Goal: Task Accomplishment & Management: Manage account settings

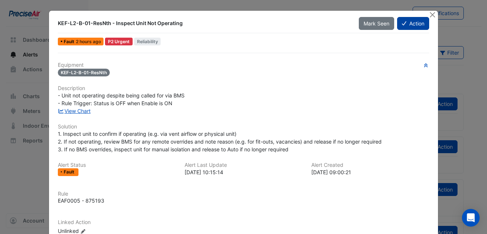
click at [406, 21] on button "Action" at bounding box center [413, 23] width 32 height 13
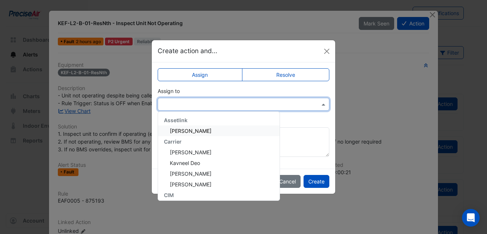
click at [321, 105] on span at bounding box center [324, 104] width 9 height 8
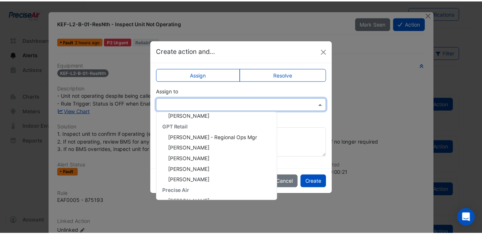
scroll to position [163, 0]
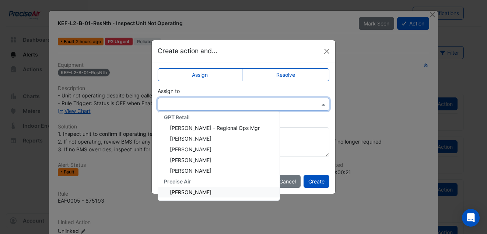
click at [223, 187] on div "[PERSON_NAME]" at bounding box center [219, 192] width 122 height 11
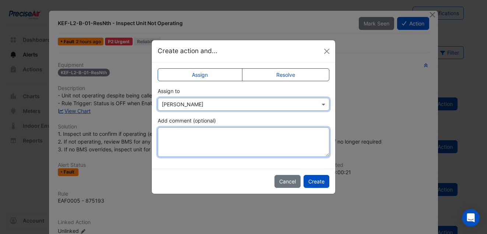
click at [191, 142] on textarea "Add comment (optional)" at bounding box center [244, 141] width 172 height 29
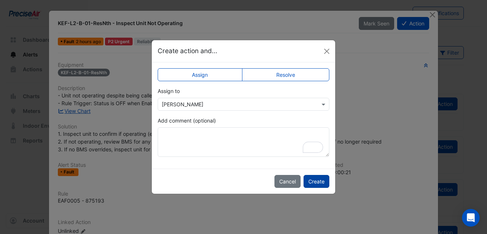
click at [311, 182] on button "Create" at bounding box center [317, 181] width 26 height 13
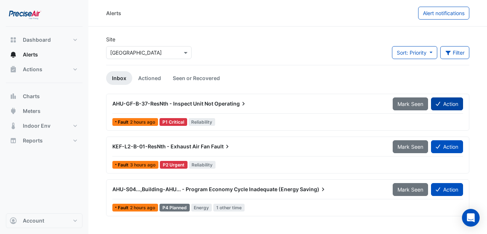
click at [448, 102] on button "Action" at bounding box center [447, 103] width 32 height 13
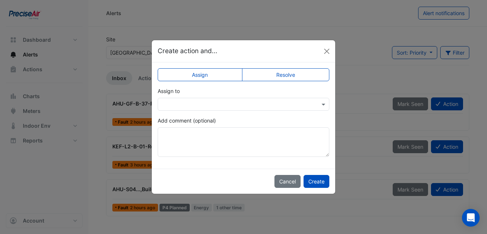
click at [224, 78] on label "Assign" at bounding box center [200, 74] width 85 height 13
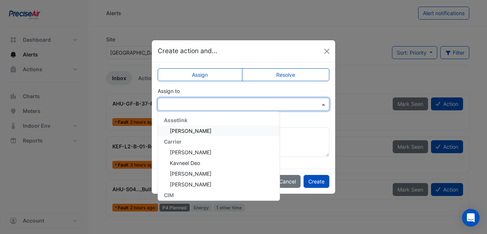
click at [326, 103] on span at bounding box center [324, 104] width 9 height 8
type input "*"
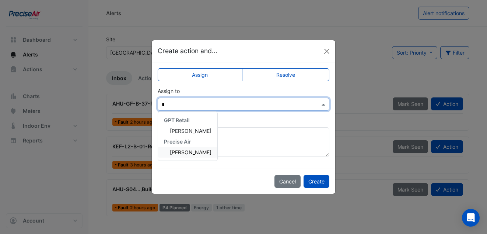
click at [211, 156] on div "[PERSON_NAME]" at bounding box center [187, 152] width 59 height 11
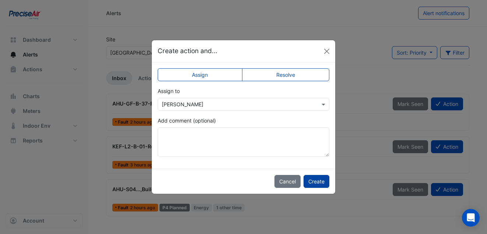
click at [318, 184] on button "Create" at bounding box center [317, 181] width 26 height 13
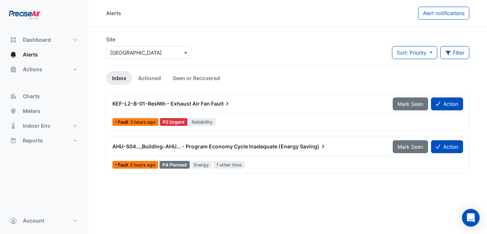
click at [411, 109] on button "Mark Seen" at bounding box center [410, 103] width 35 height 13
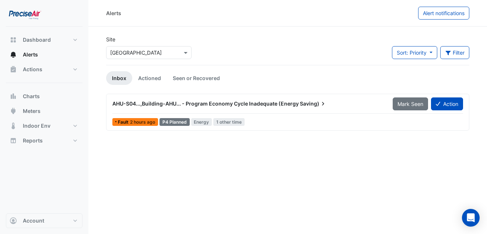
click at [156, 104] on span "AHU-S04...,Building-AHU... - Program Economy Cycle Inadequate (Energy" at bounding box center [205, 103] width 187 height 6
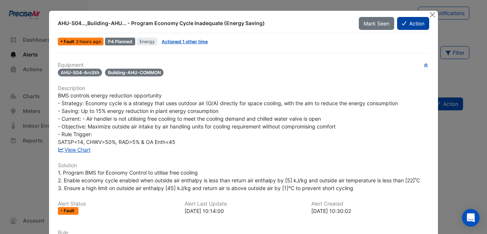
click at [417, 23] on button "Action" at bounding box center [413, 23] width 32 height 13
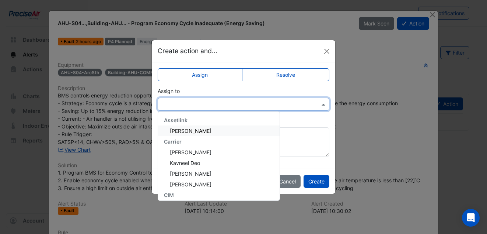
click at [211, 102] on input "text" at bounding box center [236, 105] width 149 height 8
type input "*"
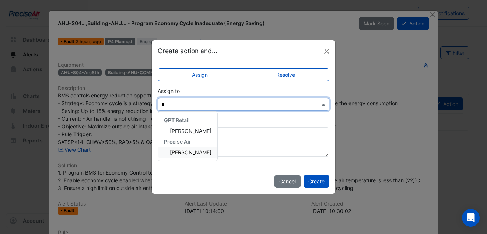
click at [196, 149] on span "[PERSON_NAME]" at bounding box center [191, 152] width 42 height 6
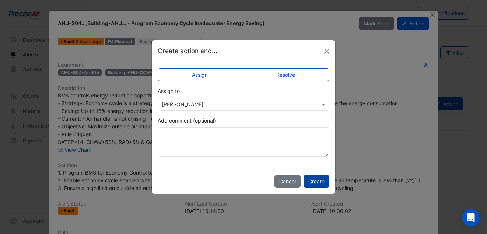
click at [321, 177] on button "Create" at bounding box center [317, 181] width 26 height 13
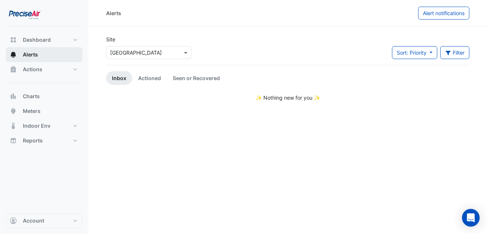
click at [45, 58] on button "Alerts" at bounding box center [44, 54] width 77 height 15
click at [36, 58] on span "Alerts" at bounding box center [30, 54] width 15 height 7
click at [36, 55] on span "Alerts" at bounding box center [30, 54] width 15 height 7
click at [41, 39] on span "Dashboard" at bounding box center [37, 39] width 28 height 7
select select "**"
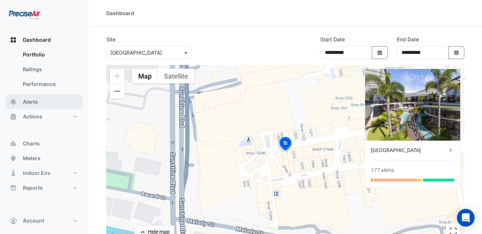
click at [40, 100] on button "Alerts" at bounding box center [44, 101] width 77 height 15
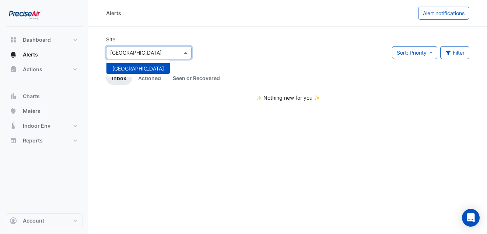
click at [188, 56] on span at bounding box center [186, 53] width 9 height 8
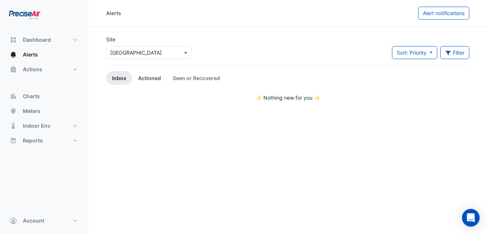
click at [149, 80] on link "Actioned" at bounding box center [149, 78] width 35 height 14
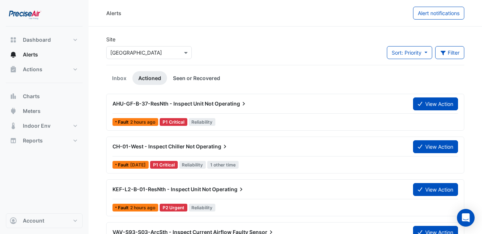
click at [205, 81] on link "Seen or Recovered" at bounding box center [196, 78] width 59 height 14
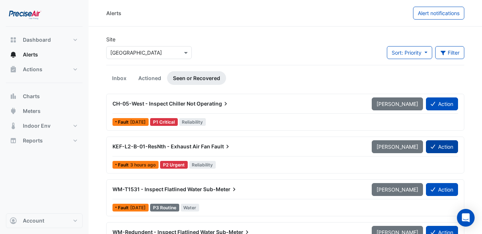
click at [442, 151] on button "Action" at bounding box center [442, 146] width 32 height 13
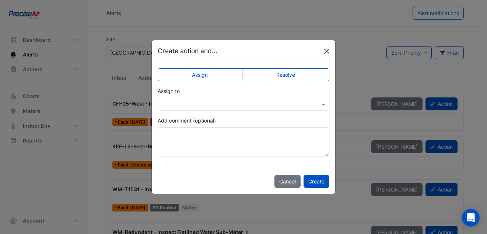
click at [329, 50] on button "Close" at bounding box center [326, 51] width 11 height 11
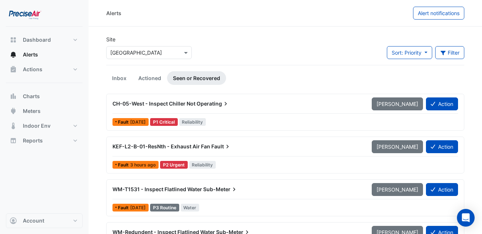
click at [170, 152] on div "KEF-L2-B-01-ResNth - Exhaust Air Fan Fault" at bounding box center [237, 146] width 259 height 13
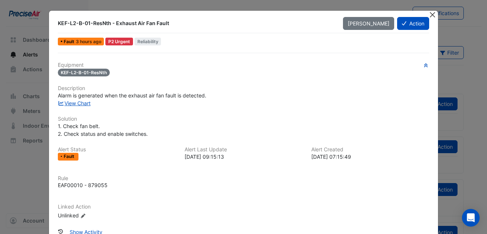
click at [433, 13] on button "Close" at bounding box center [433, 15] width 8 height 8
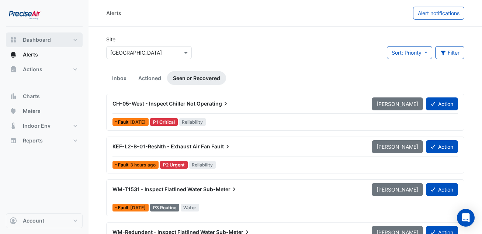
click at [38, 41] on span "Dashboard" at bounding box center [37, 39] width 28 height 7
select select "**"
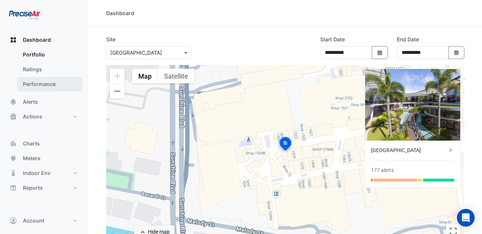
click at [38, 85] on link "Performance" at bounding box center [50, 84] width 66 height 15
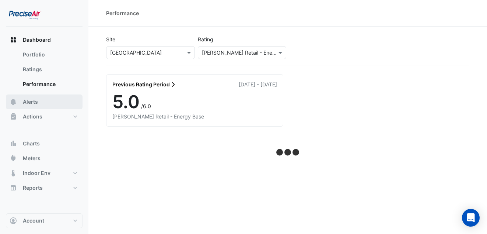
click at [36, 103] on span "Alerts" at bounding box center [30, 101] width 15 height 7
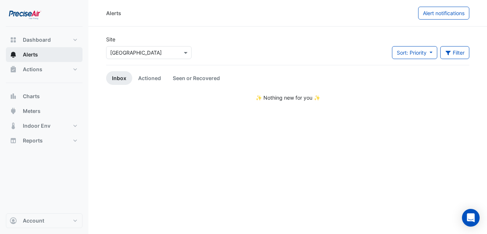
click at [35, 56] on span "Alerts" at bounding box center [30, 54] width 15 height 7
click at [143, 77] on link "Actioned" at bounding box center [149, 78] width 35 height 14
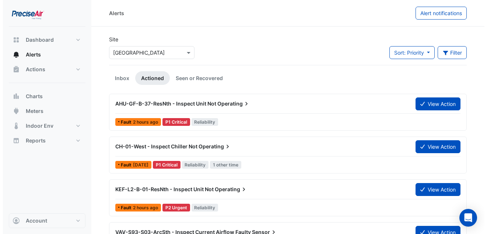
scroll to position [37, 0]
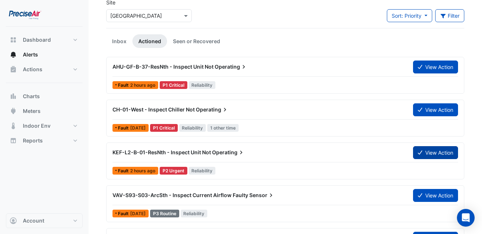
click at [431, 151] on button "View Action" at bounding box center [435, 152] width 45 height 13
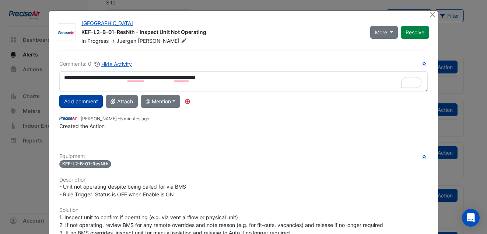
type textarea "**********"
click at [82, 102] on button "Add comment" at bounding box center [81, 101] width 44 height 13
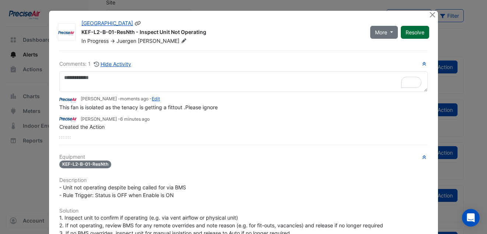
click at [417, 35] on button "Resolve" at bounding box center [415, 32] width 28 height 13
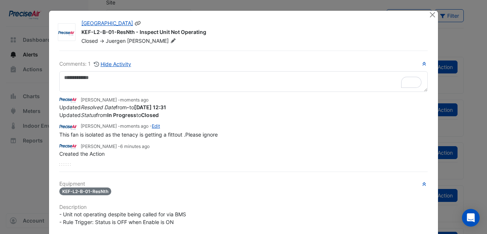
drag, startPoint x: 120, startPoint y: 31, endPoint x: 120, endPoint y: 37, distance: 5.9
click at [120, 34] on div "KEF-L2-B-01-ResNth - Inspect Unit Not Operating" at bounding box center [250, 32] width 339 height 9
click at [120, 37] on div "[PERSON_NAME]" at bounding box center [142, 40] width 72 height 7
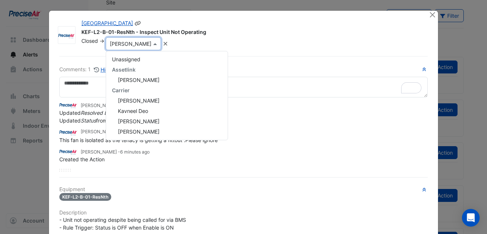
scroll to position [165, 0]
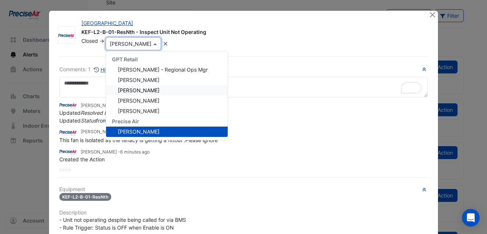
click at [256, 118] on div "Updated Status from In Progress to Closed" at bounding box center [243, 121] width 369 height 8
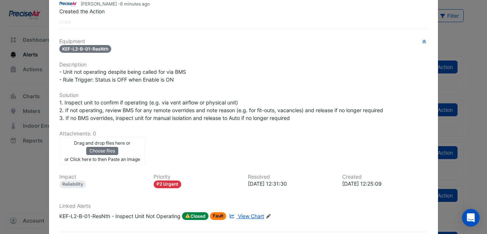
scroll to position [179, 0]
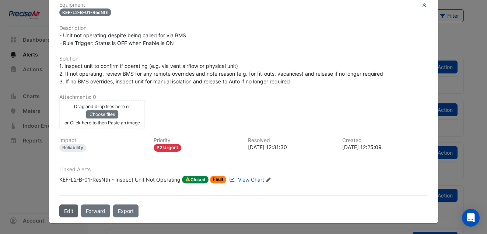
click at [67, 214] on button "Edit" at bounding box center [68, 210] width 19 height 13
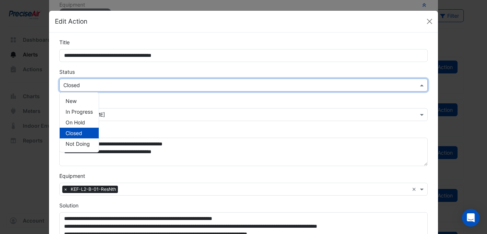
click at [418, 86] on span at bounding box center [422, 85] width 9 height 8
click at [73, 146] on span "Not Doing" at bounding box center [78, 143] width 24 height 6
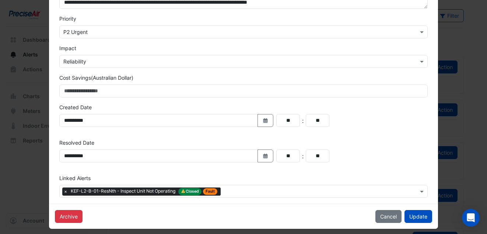
scroll to position [237, 0]
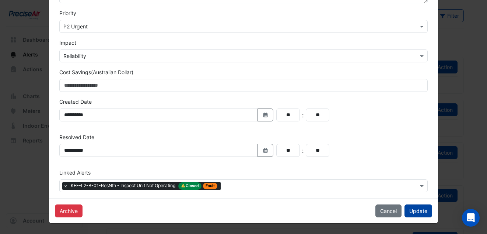
click at [424, 212] on button "Update" at bounding box center [419, 210] width 28 height 13
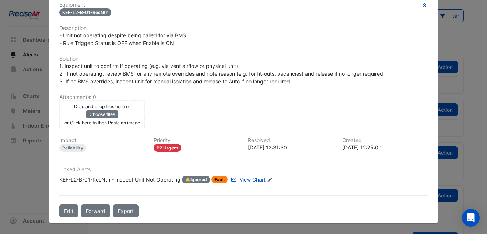
scroll to position [192, 0]
